Goal: Information Seeking & Learning: Learn about a topic

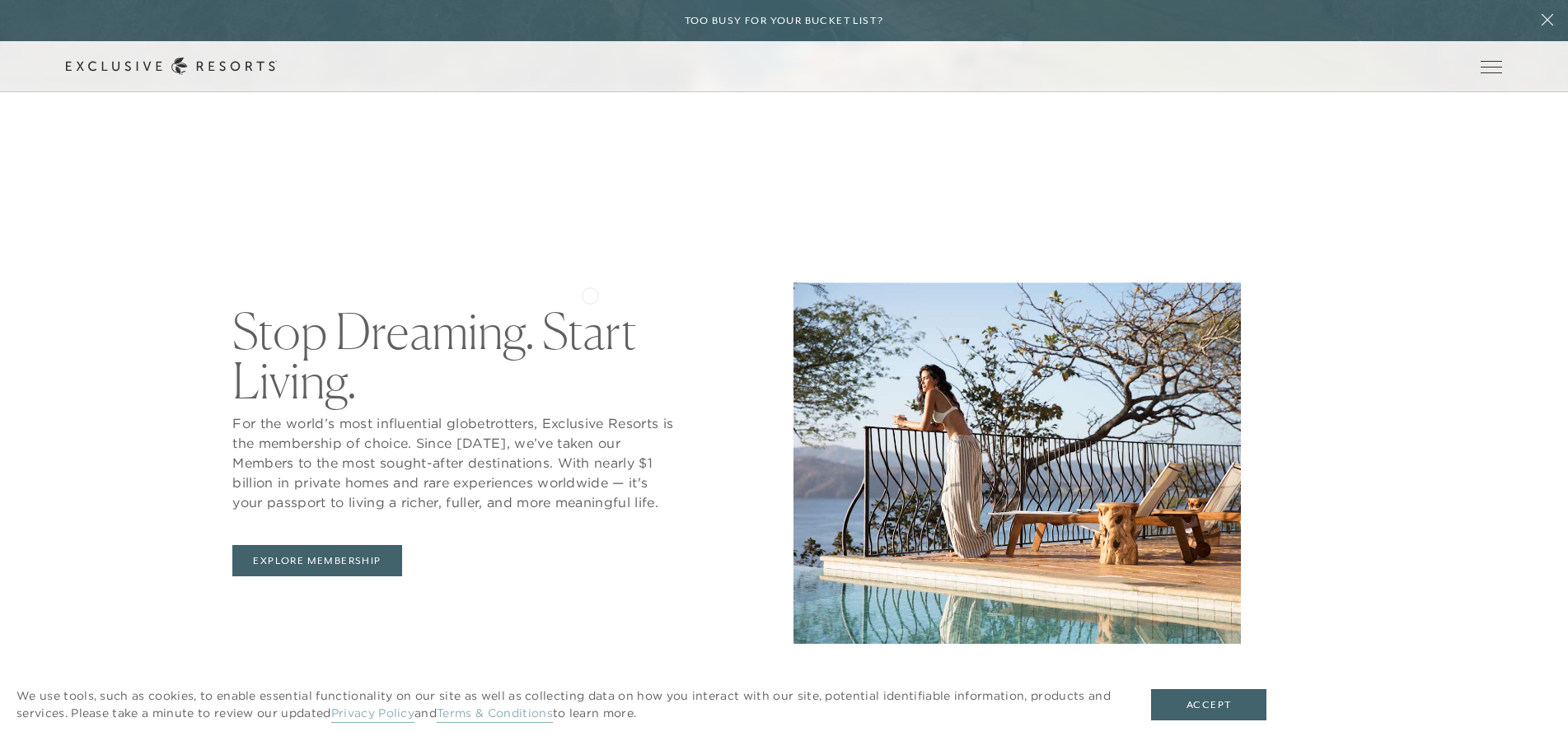
scroll to position [1071, 0]
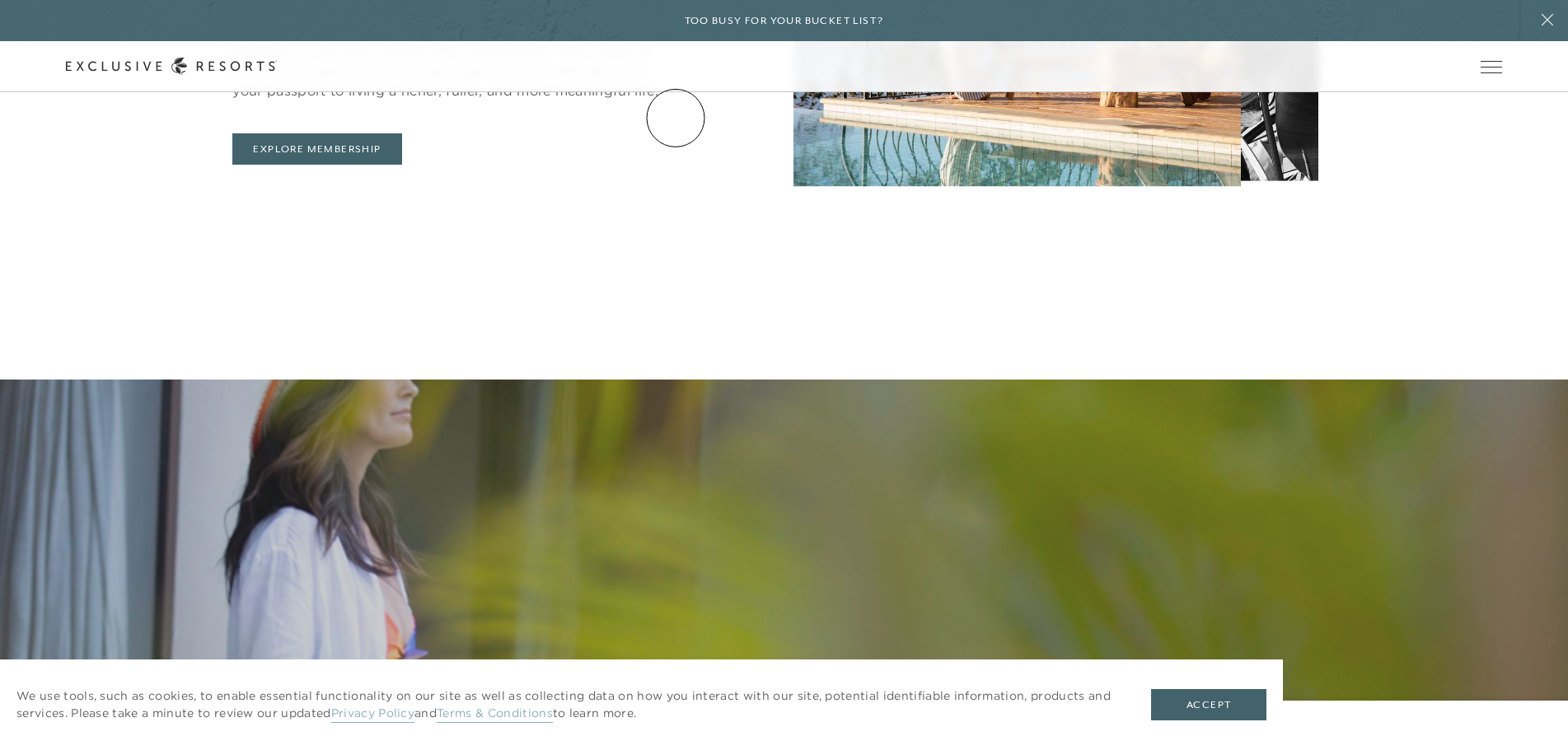
click at [0, 0] on link "Residence Collection" at bounding box center [0, 0] width 0 height 0
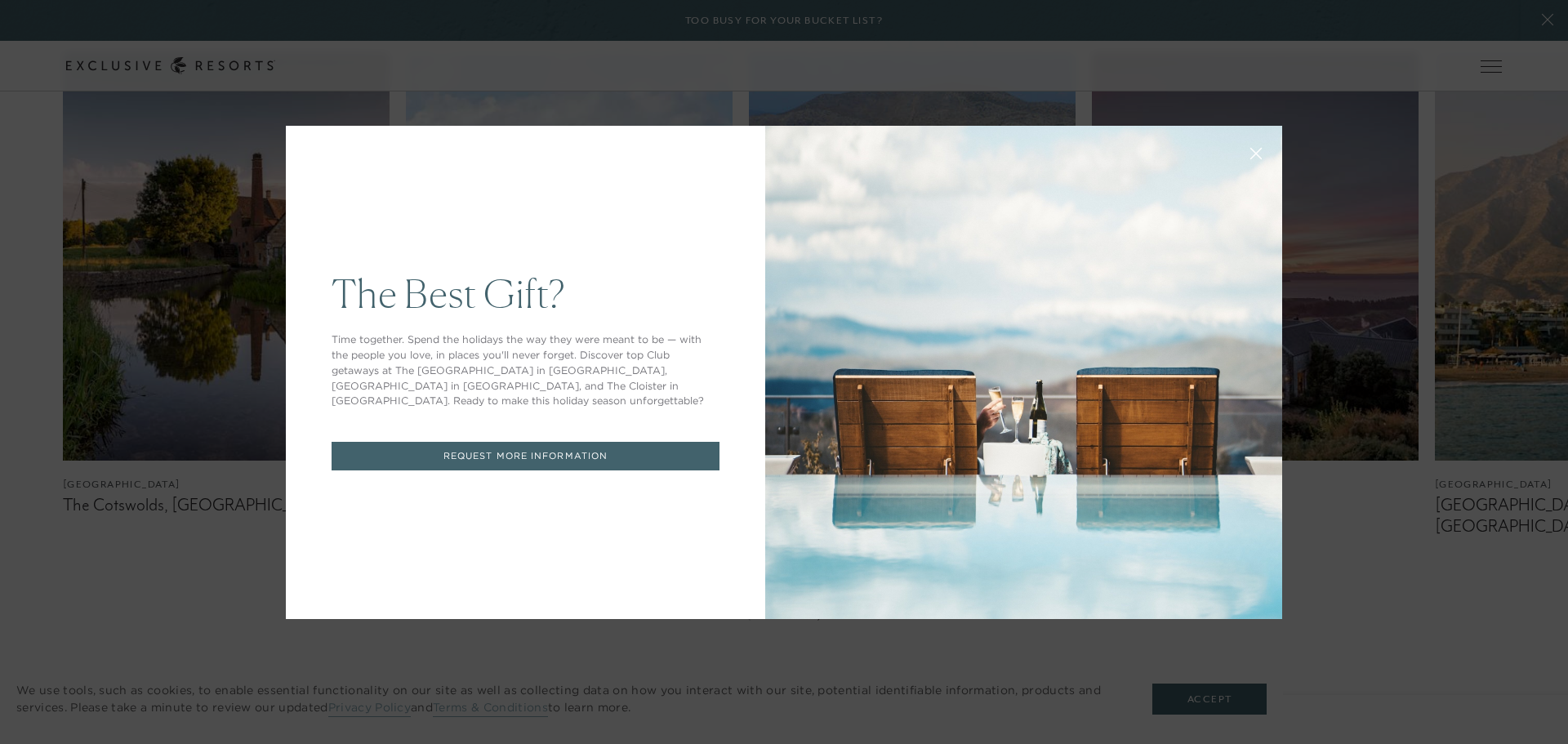
click at [1250, 152] on icon at bounding box center [1256, 153] width 12 height 12
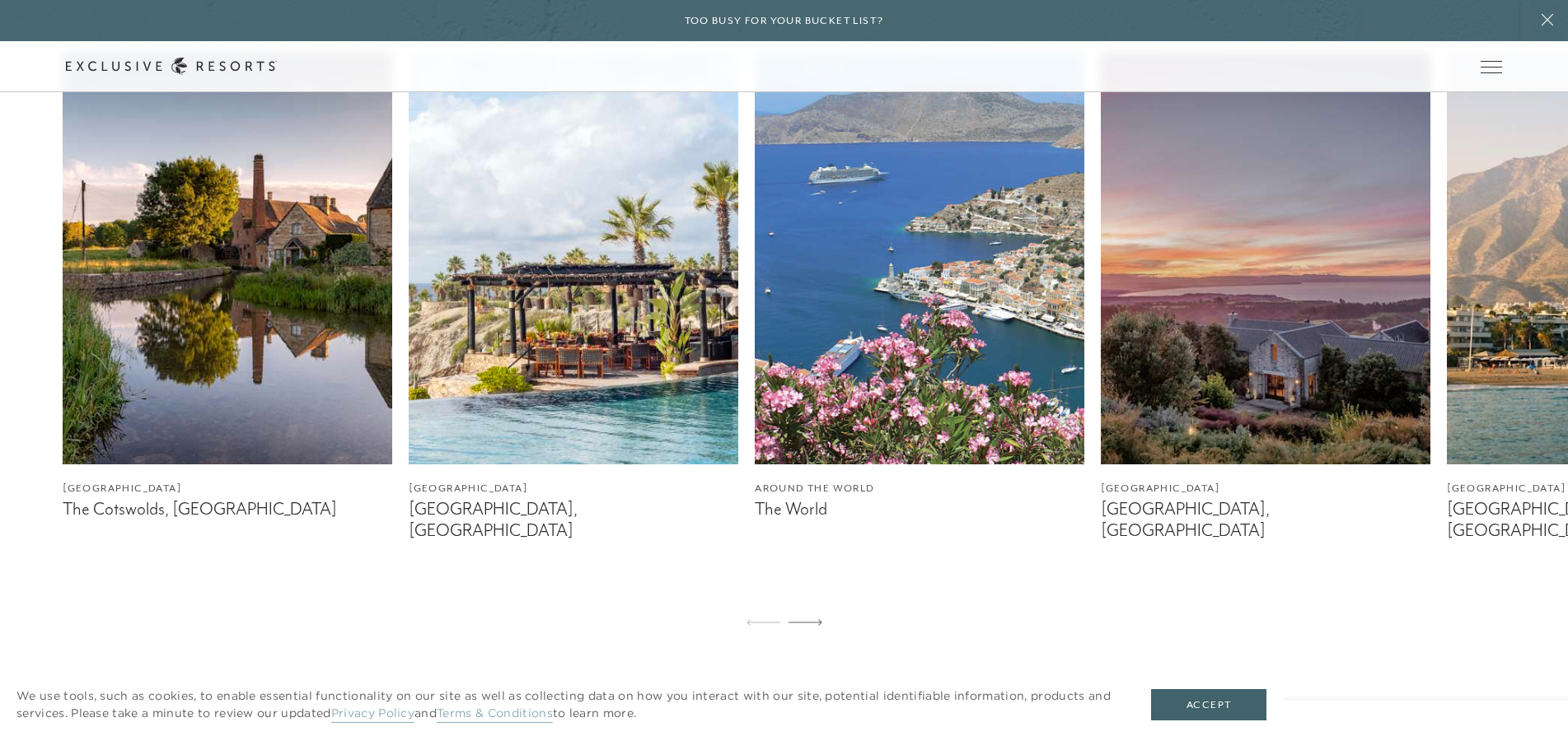
click at [561, 395] on img at bounding box center [573, 259] width 330 height 412
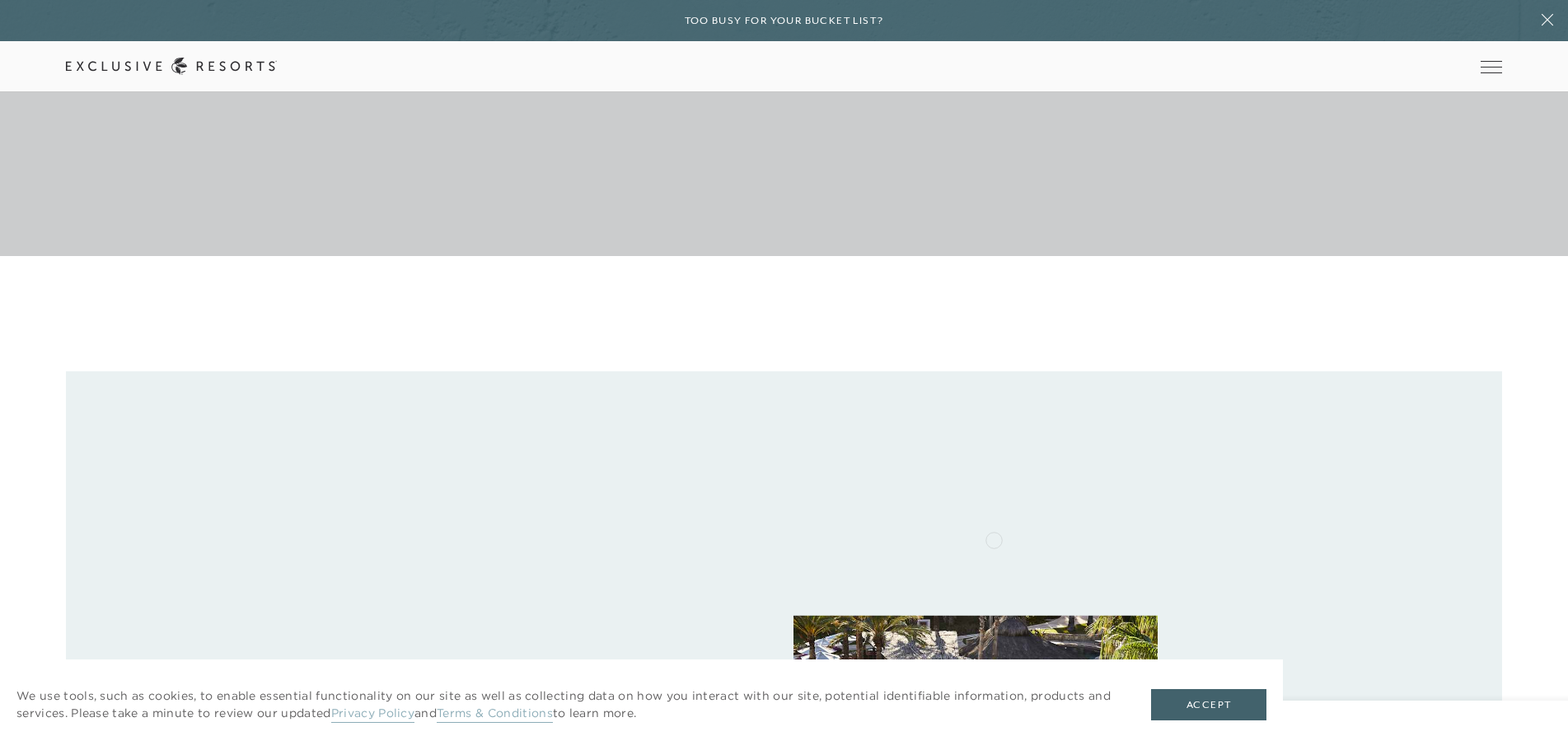
scroll to position [906, 0]
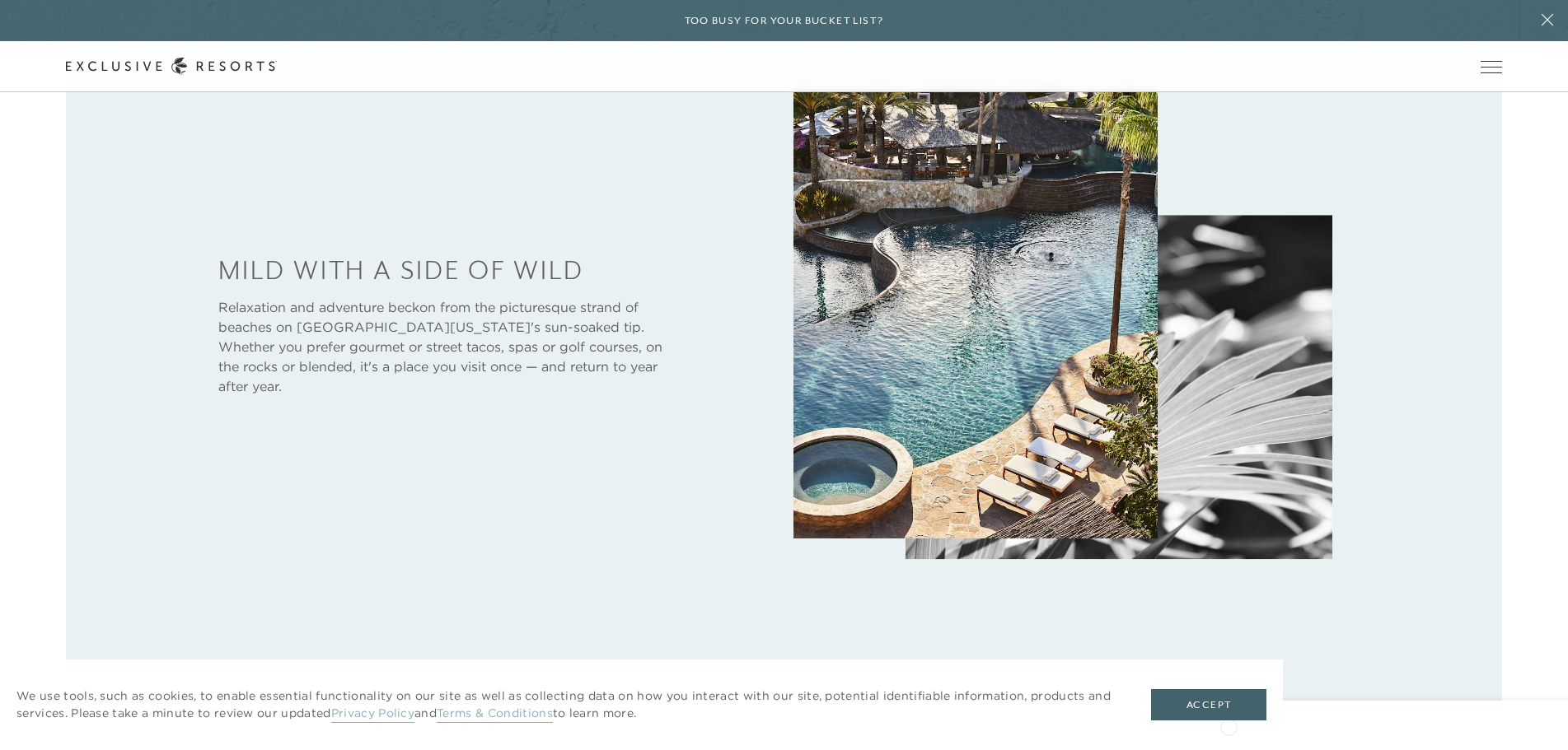
click at [1229, 726] on div "We use tools, such as cookies, to enable essential functionality on our site as…" at bounding box center [641, 705] width 1283 height 91
click at [1212, 709] on button "Accept" at bounding box center [1208, 705] width 115 height 32
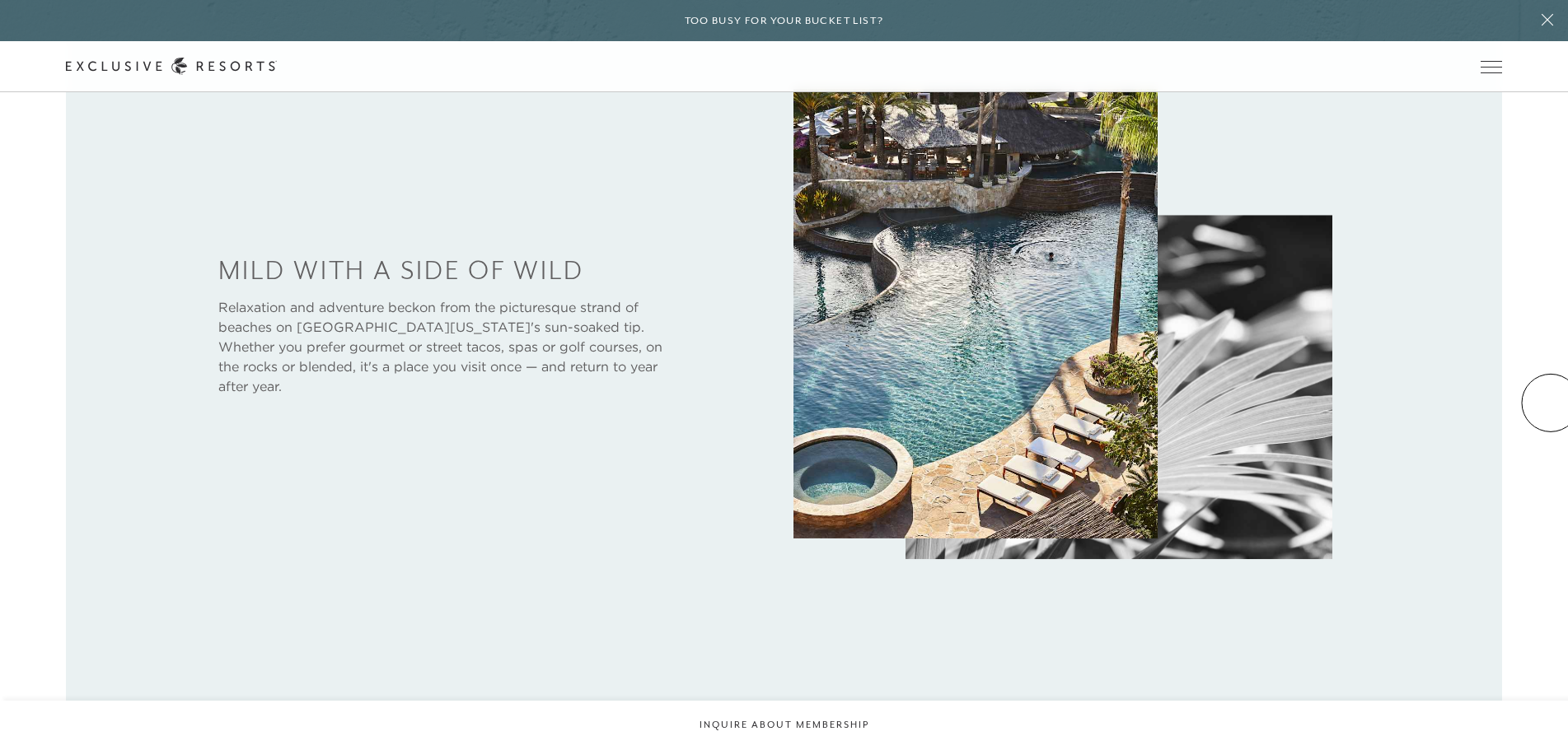
click at [1533, 393] on div "Mild with a Side of Wild Relaxation and adventure beckon from the picturesque s…" at bounding box center [784, 331] width 1568 height 742
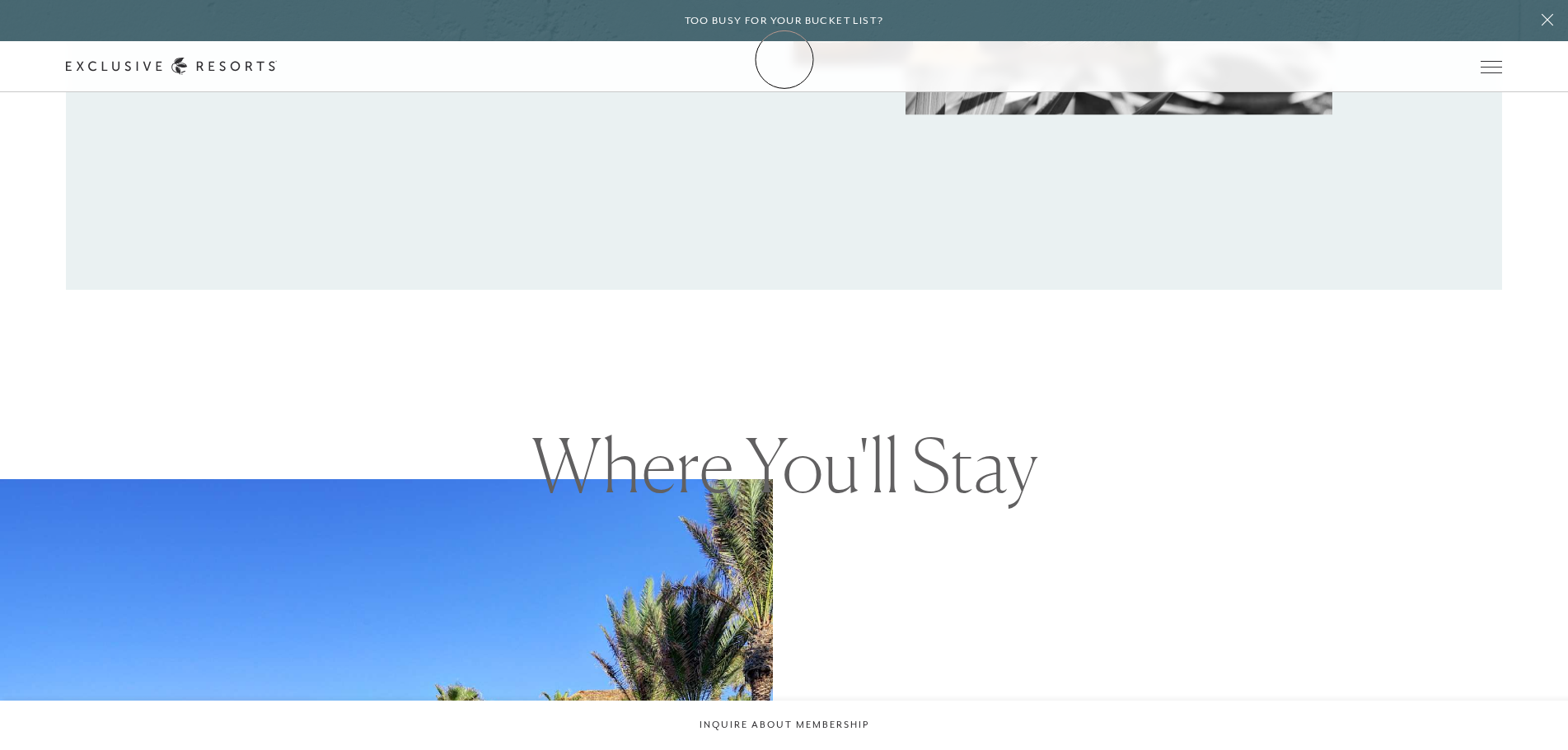
click at [0, 0] on link "Membership" at bounding box center [0, 0] width 0 height 0
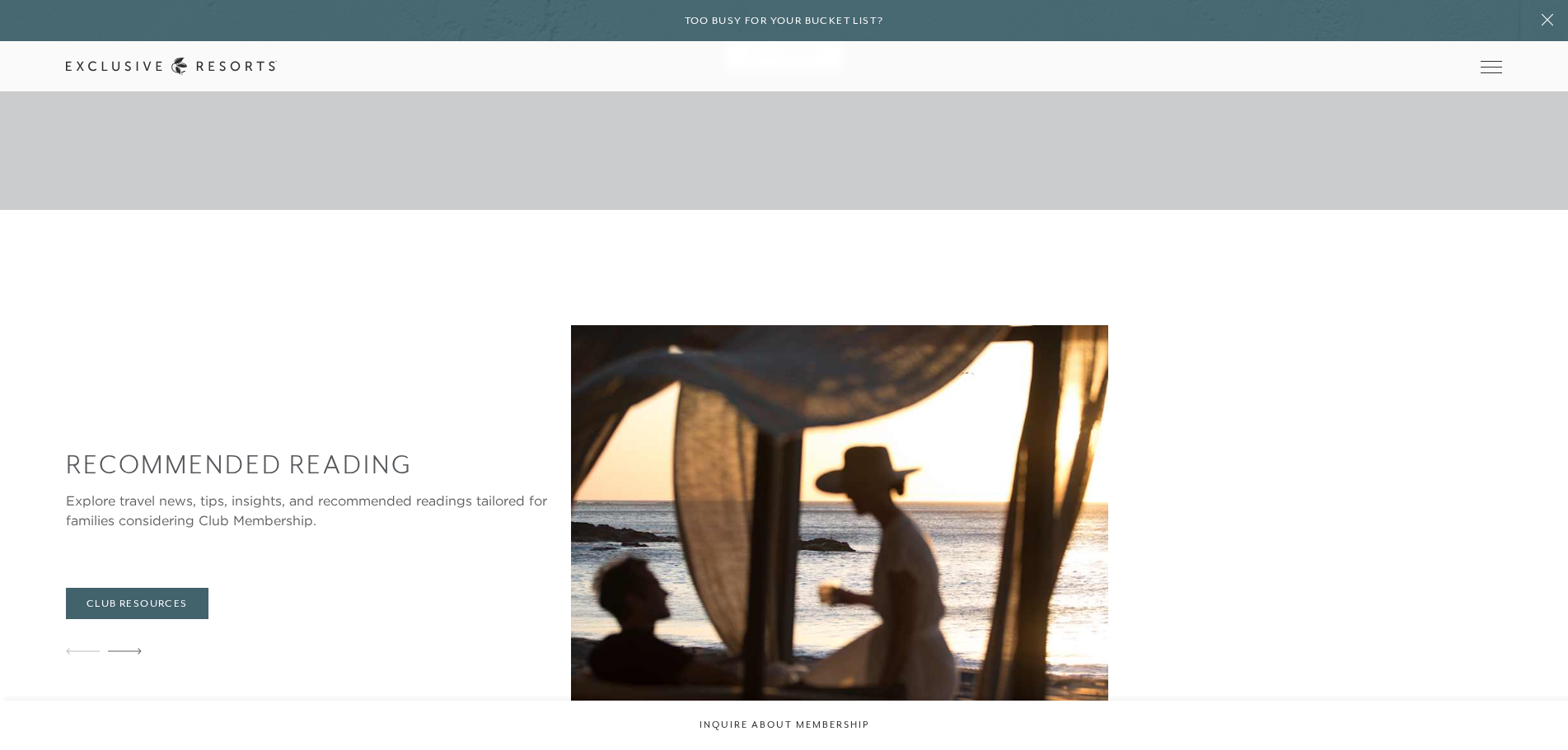
scroll to position [4860, 0]
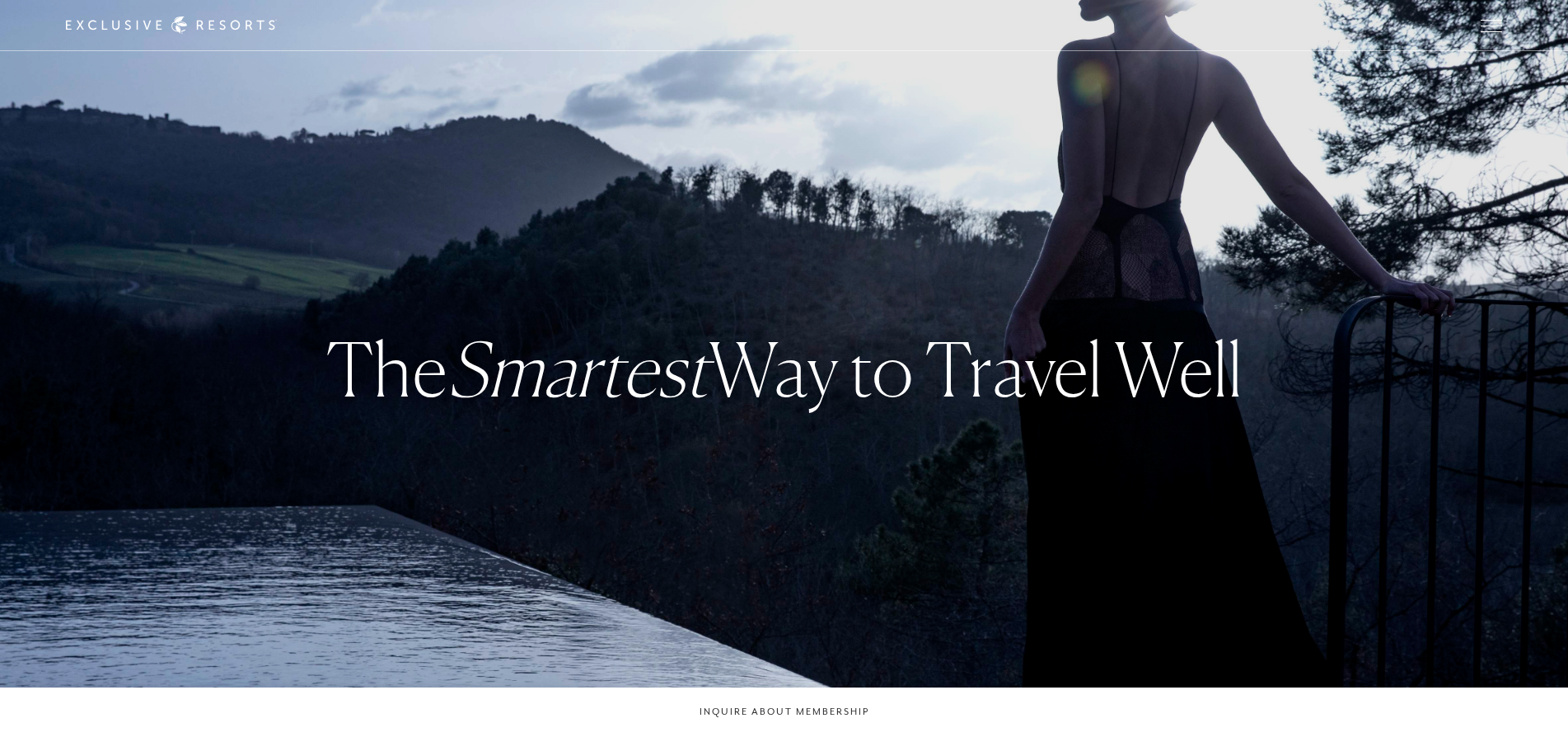
scroll to position [82, 0]
checkbox input "false"
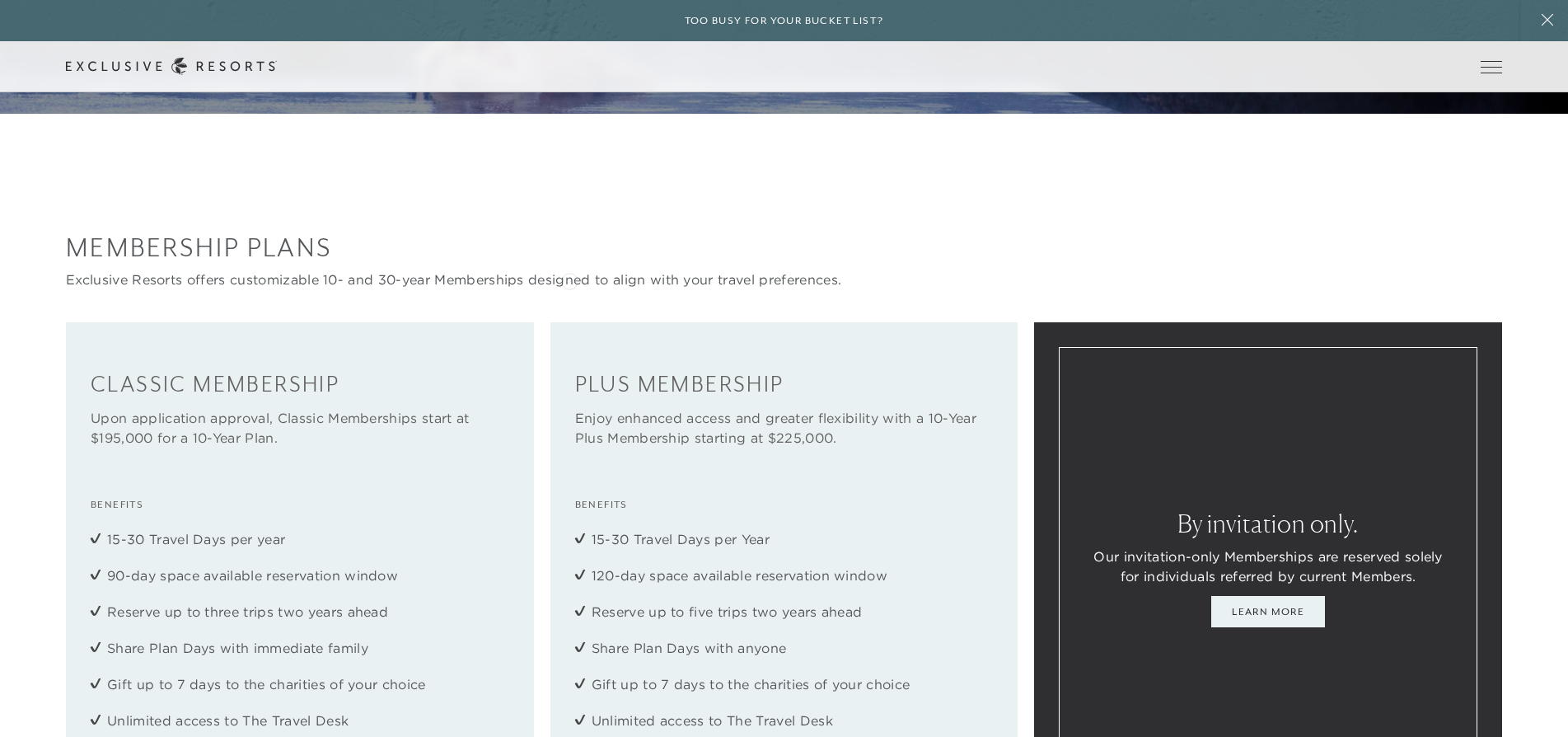
scroll to position [2391, 0]
